Goal: Navigation & Orientation: Find specific page/section

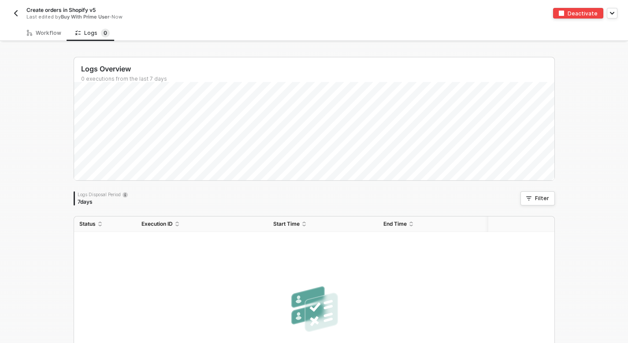
click at [17, 12] on img "button" at bounding box center [15, 13] width 7 height 7
